Goal: Information Seeking & Learning: Check status

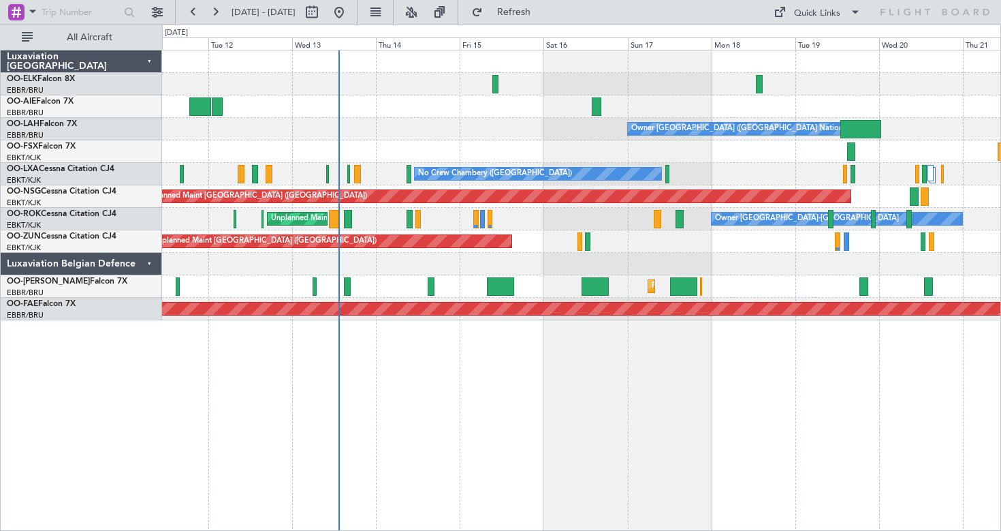
click at [496, 271] on div at bounding box center [581, 264] width 839 height 22
click at [146, 260] on div "Luxaviation Belgian Defence" at bounding box center [81, 264] width 161 height 22
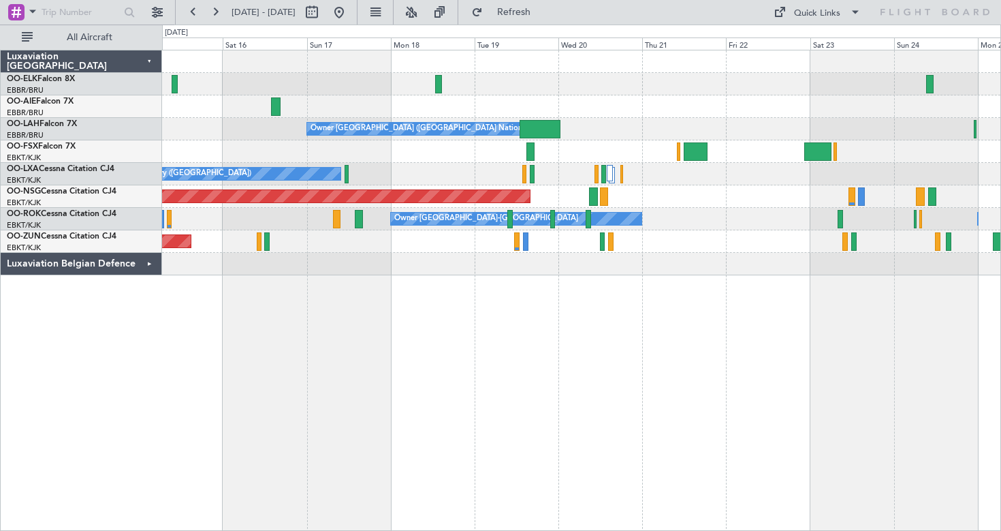
click at [403, 280] on div "Owner Brussels (Brussels National) No Crew Chambery (Aix-les-bains) Planned Mai…" at bounding box center [581, 290] width 839 height 481
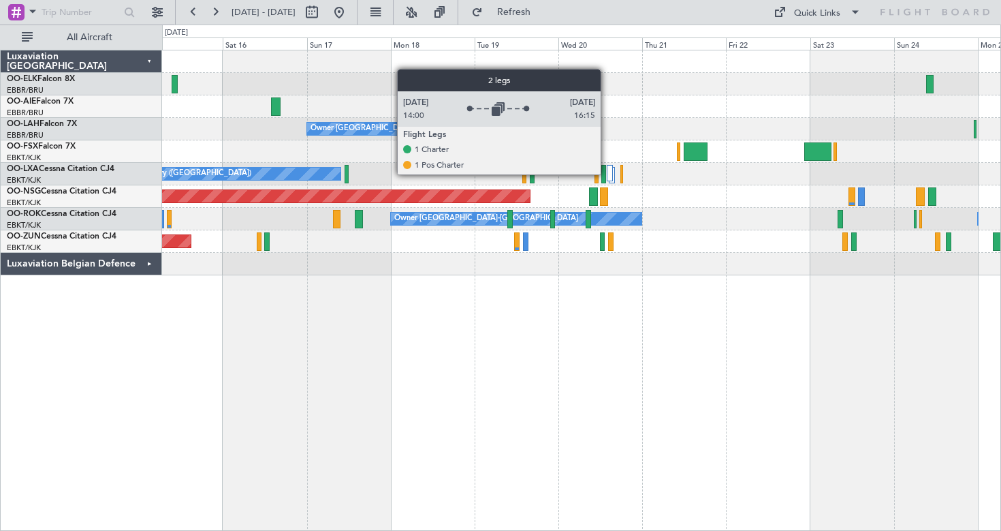
click at [607, 174] on div at bounding box center [610, 173] width 6 height 16
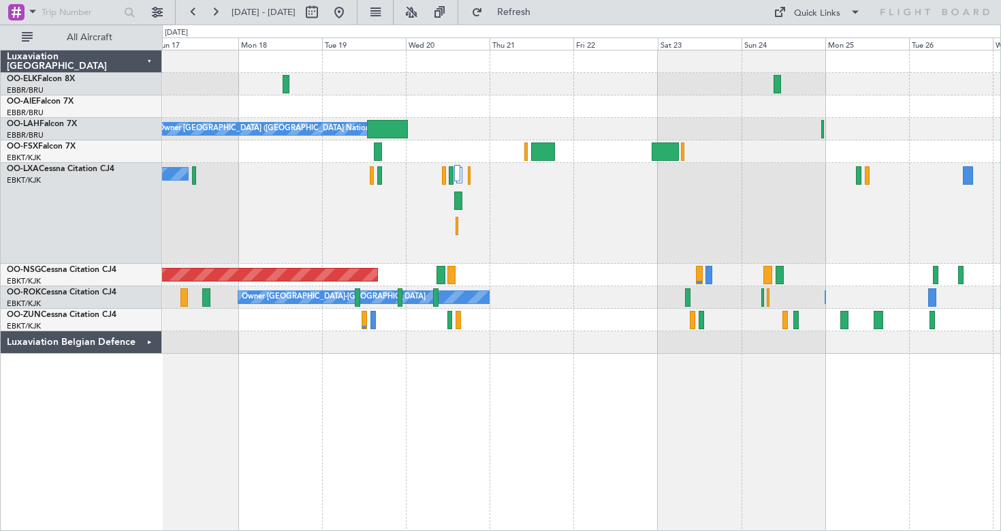
click at [547, 275] on div "Owner Brussels (Brussels National) No Crew Chambery (Aix-les-bains) Planned Mai…" at bounding box center [581, 201] width 839 height 303
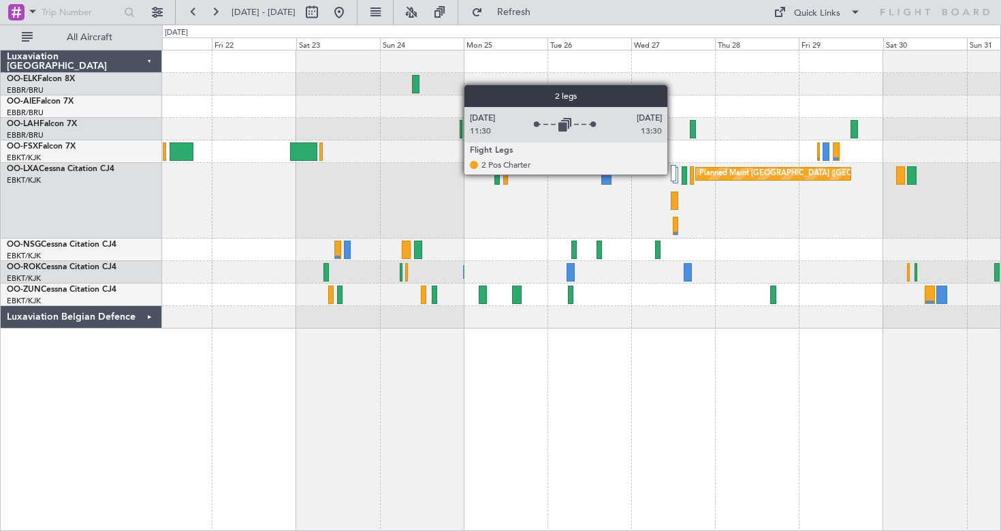
click at [674, 174] on div at bounding box center [673, 173] width 5 height 16
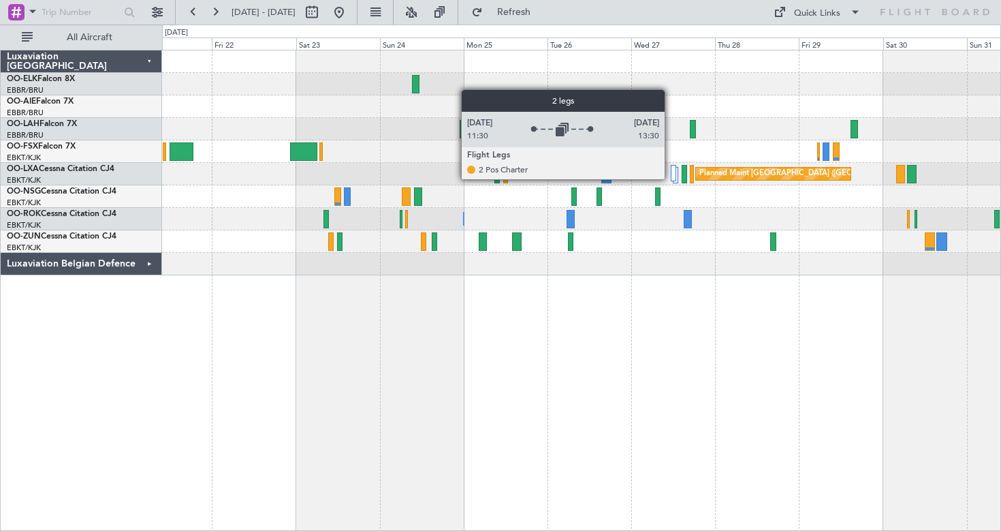
click at [671, 177] on div at bounding box center [673, 173] width 5 height 16
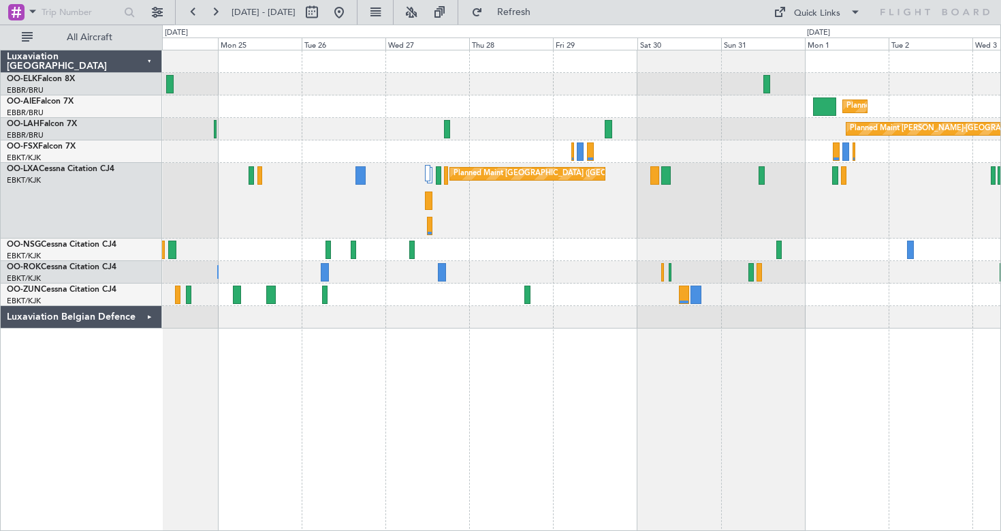
click at [589, 307] on div "Planned Maint London (Farnborough) Planned Maint Alton-st Louis (St Louis Regl)…" at bounding box center [581, 189] width 839 height 278
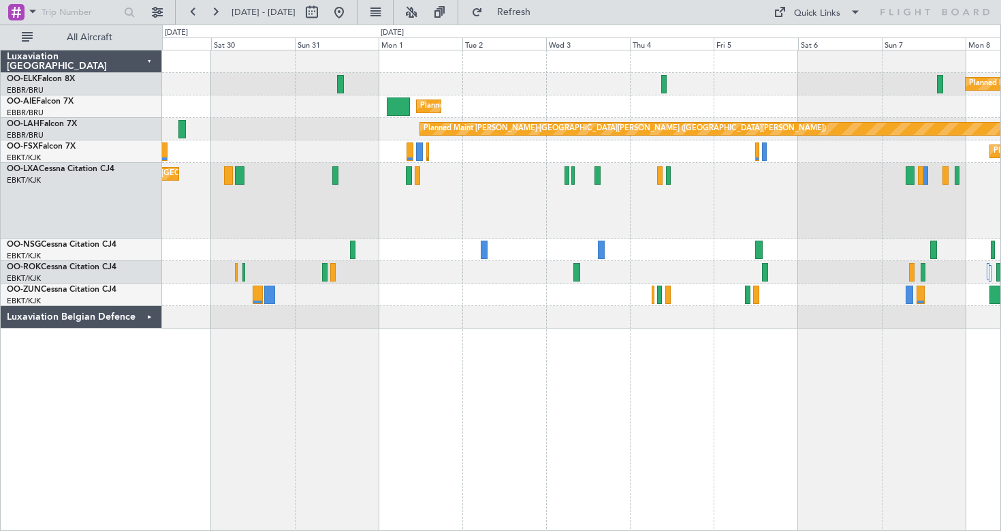
click at [390, 242] on div "Planned Maint Kortrijk-Wevelgem Planned Maint London (Farnborough) Planned Main…" at bounding box center [581, 189] width 839 height 278
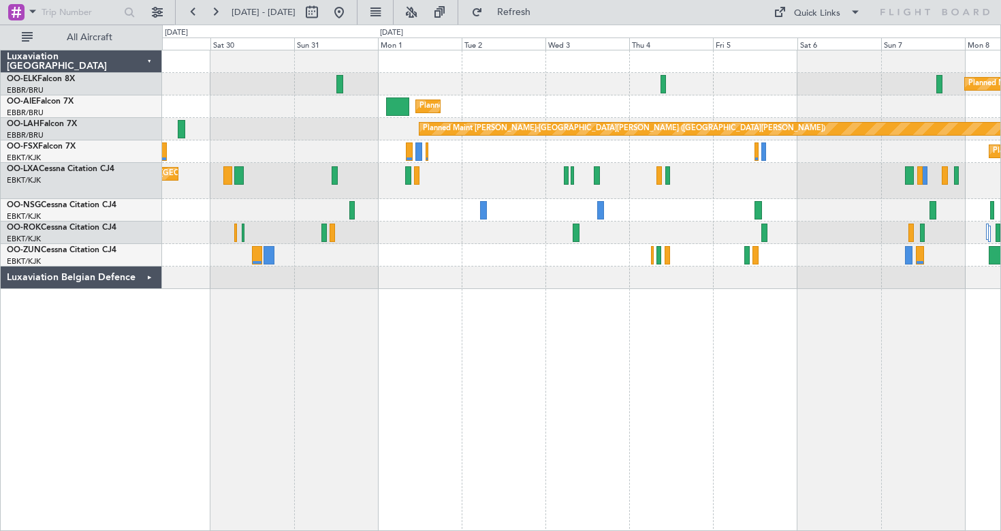
click at [146, 278] on div "Luxaviation Belgian Defence" at bounding box center [81, 277] width 161 height 22
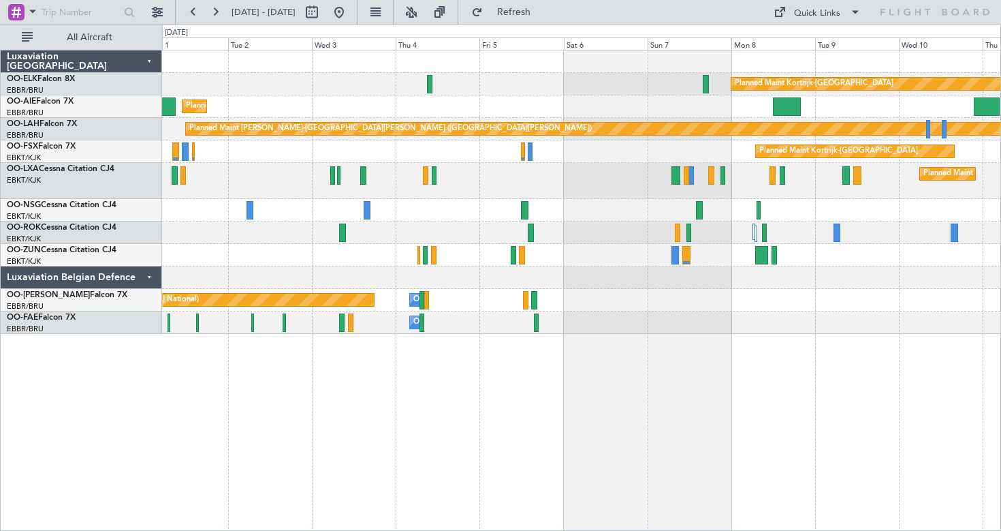
click at [713, 216] on div "Planned Maint Kortrijk-Wevelgem Planned Maint London (Farnborough) Planned Main…" at bounding box center [581, 191] width 839 height 283
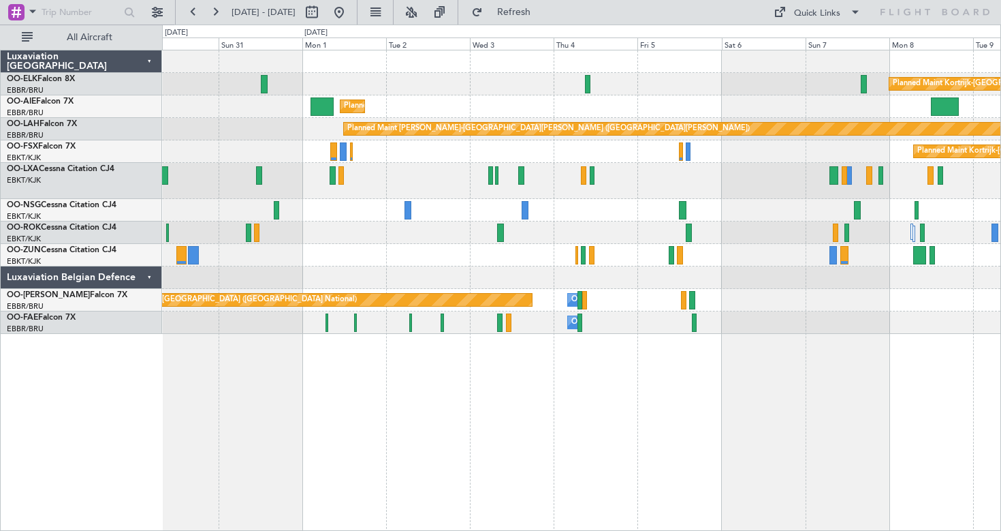
click at [961, 279] on div "Planned Maint Kortrijk-Wevelgem Planned Maint London (Farnborough) Planned Main…" at bounding box center [581, 191] width 839 height 283
